Goal: Task Accomplishment & Management: Manage account settings

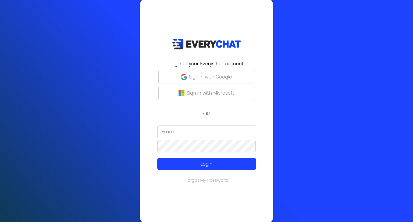
type input "aj@everychat.com"
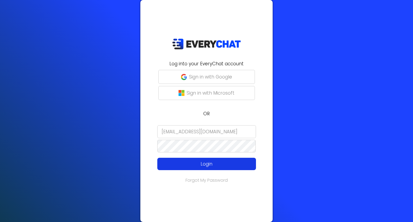
click at [217, 167] on button "Login" at bounding box center [206, 164] width 99 height 12
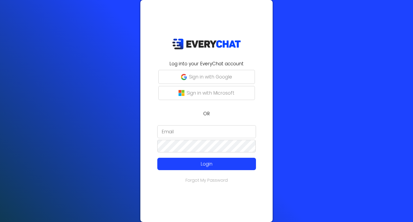
click at [172, 129] on input "email" at bounding box center [206, 131] width 99 height 13
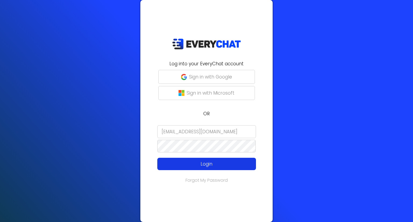
click at [187, 162] on p "Login" at bounding box center [206, 164] width 79 height 7
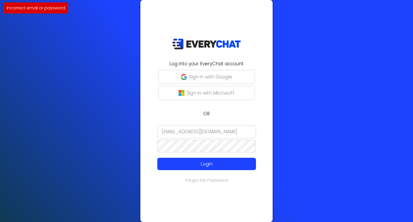
click at [204, 135] on input "[EMAIL_ADDRESS][DOMAIN_NAME]" at bounding box center [206, 131] width 99 height 13
type input "[EMAIL_ADDRESS][DOMAIN_NAME]"
click at [208, 162] on p "Login" at bounding box center [206, 164] width 79 height 7
